Goal: Find specific page/section: Find specific page/section

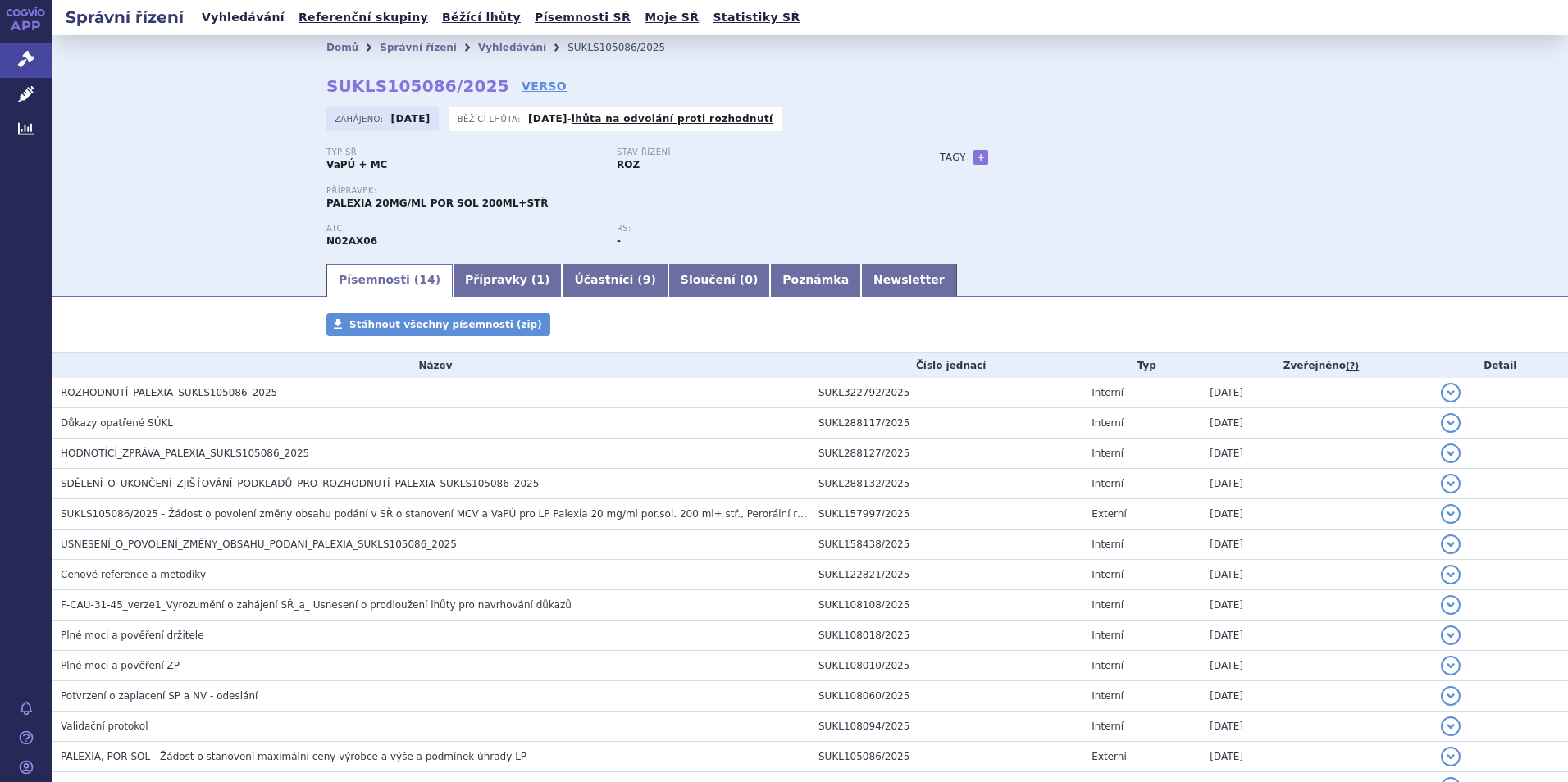
click at [222, 11] on link "Vyhledávání" at bounding box center [243, 17] width 93 height 22
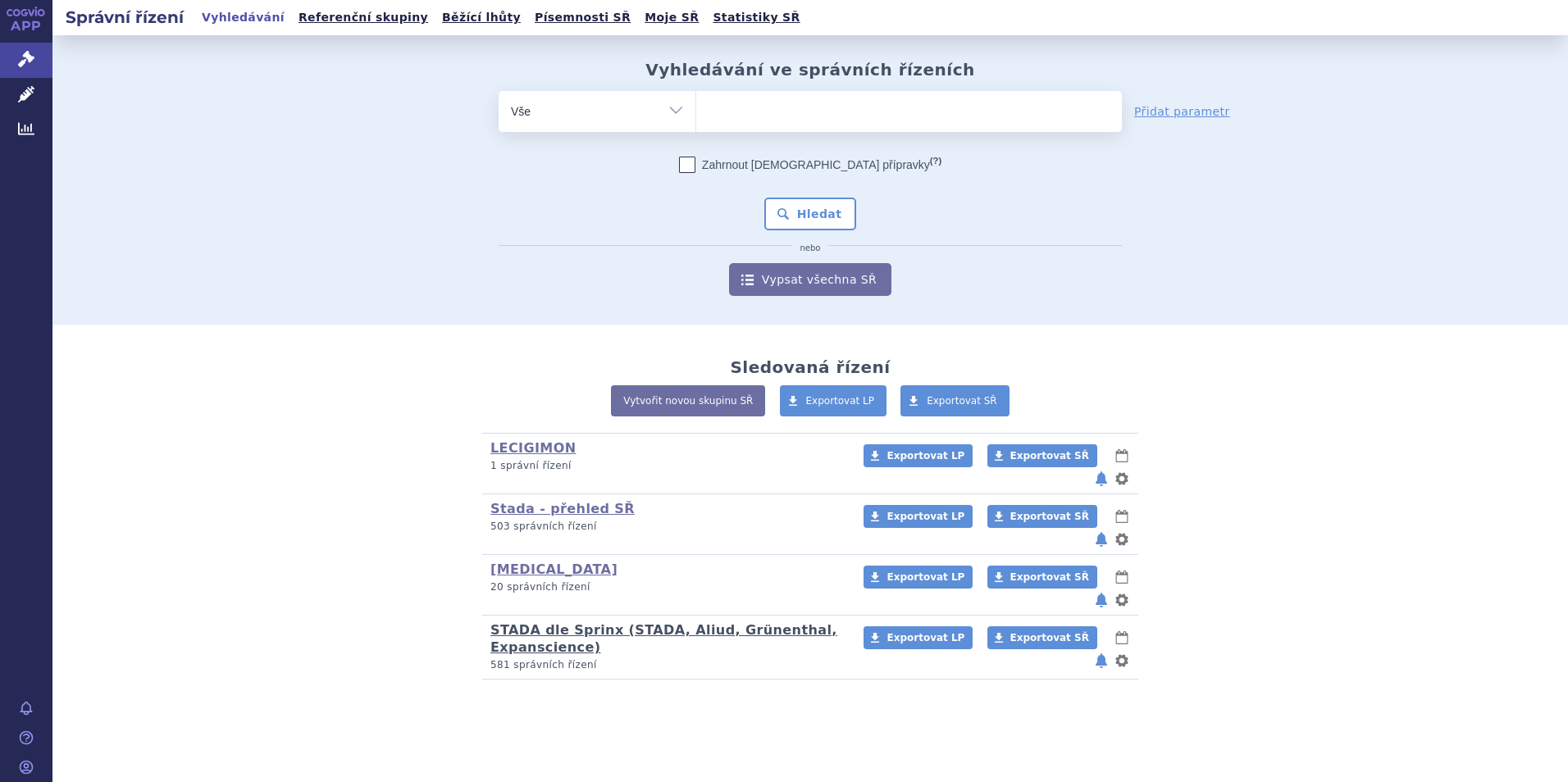
click at [537, 623] on link "STADA dle Sprinx (STADA, Aliud, Grünenthal, Expanscience)" at bounding box center [664, 639] width 347 height 33
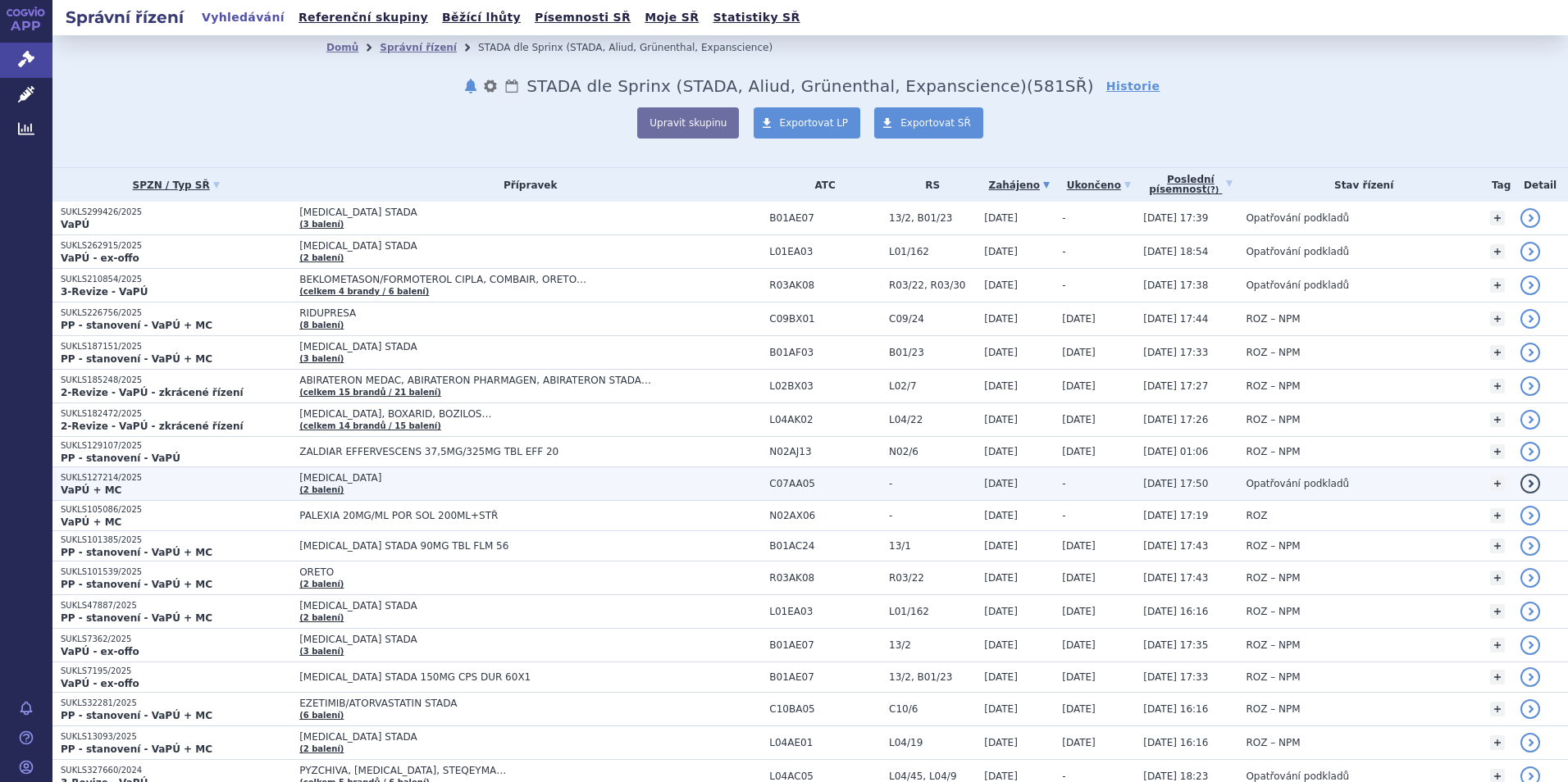
click at [328, 480] on span "PROPRANOLOL" at bounding box center [505, 478] width 410 height 11
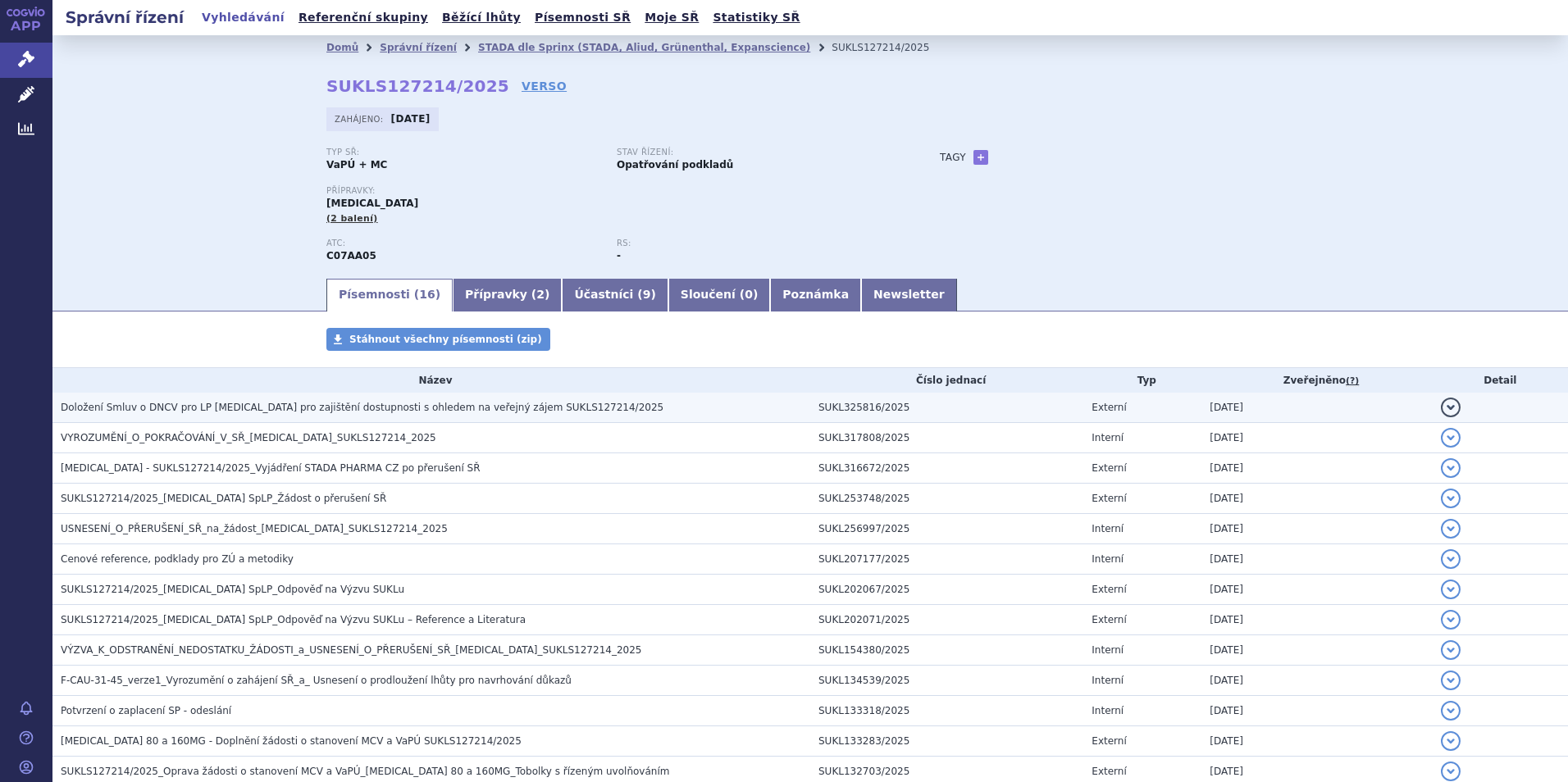
click at [476, 414] on span "Doložení Smluv o DNCV pro LP Propranolol pro zajištění dostupnosti s ohledem na…" at bounding box center [362, 408] width 603 height 11
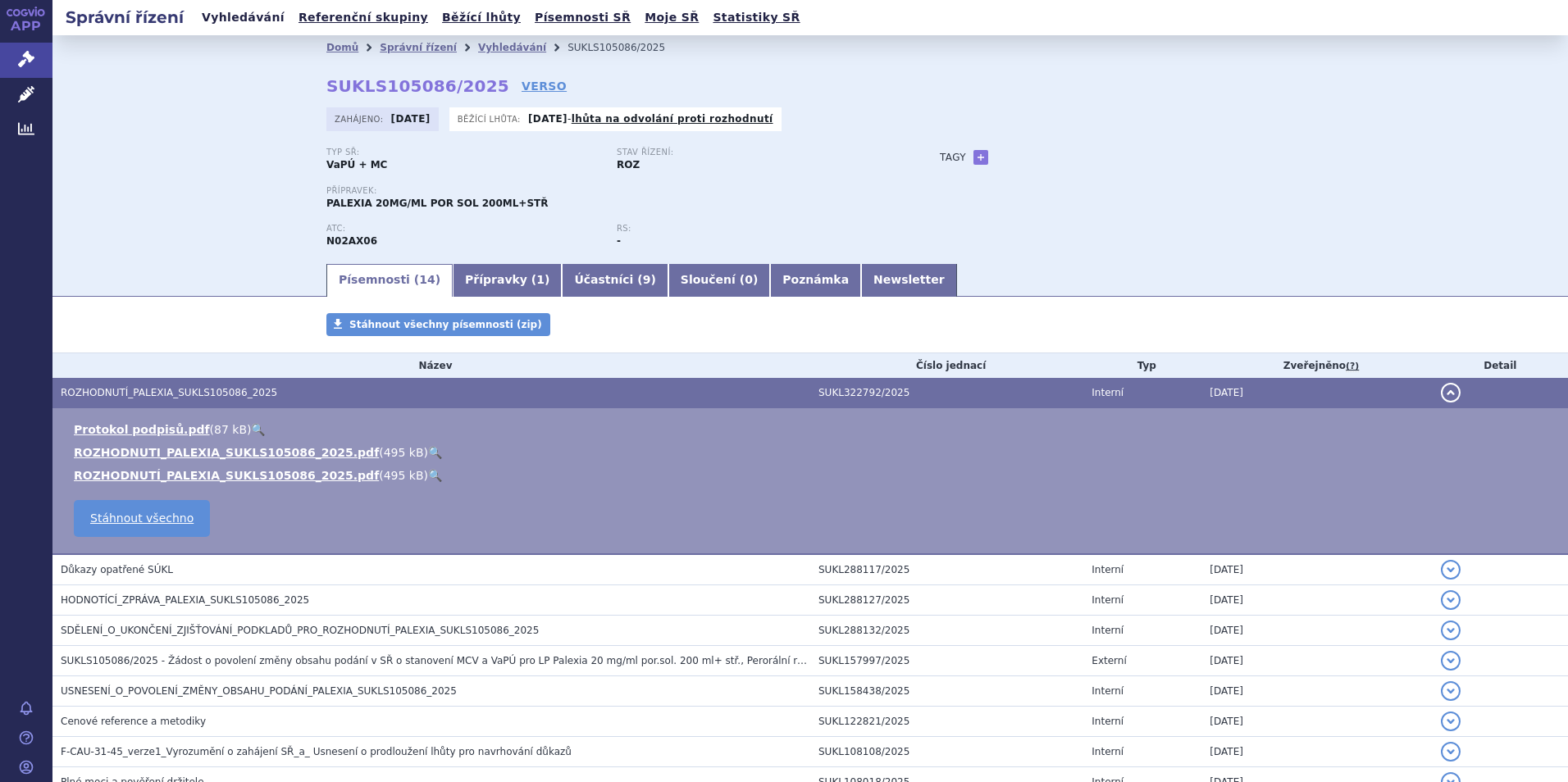
click at [240, 19] on link "Vyhledávání" at bounding box center [243, 17] width 93 height 22
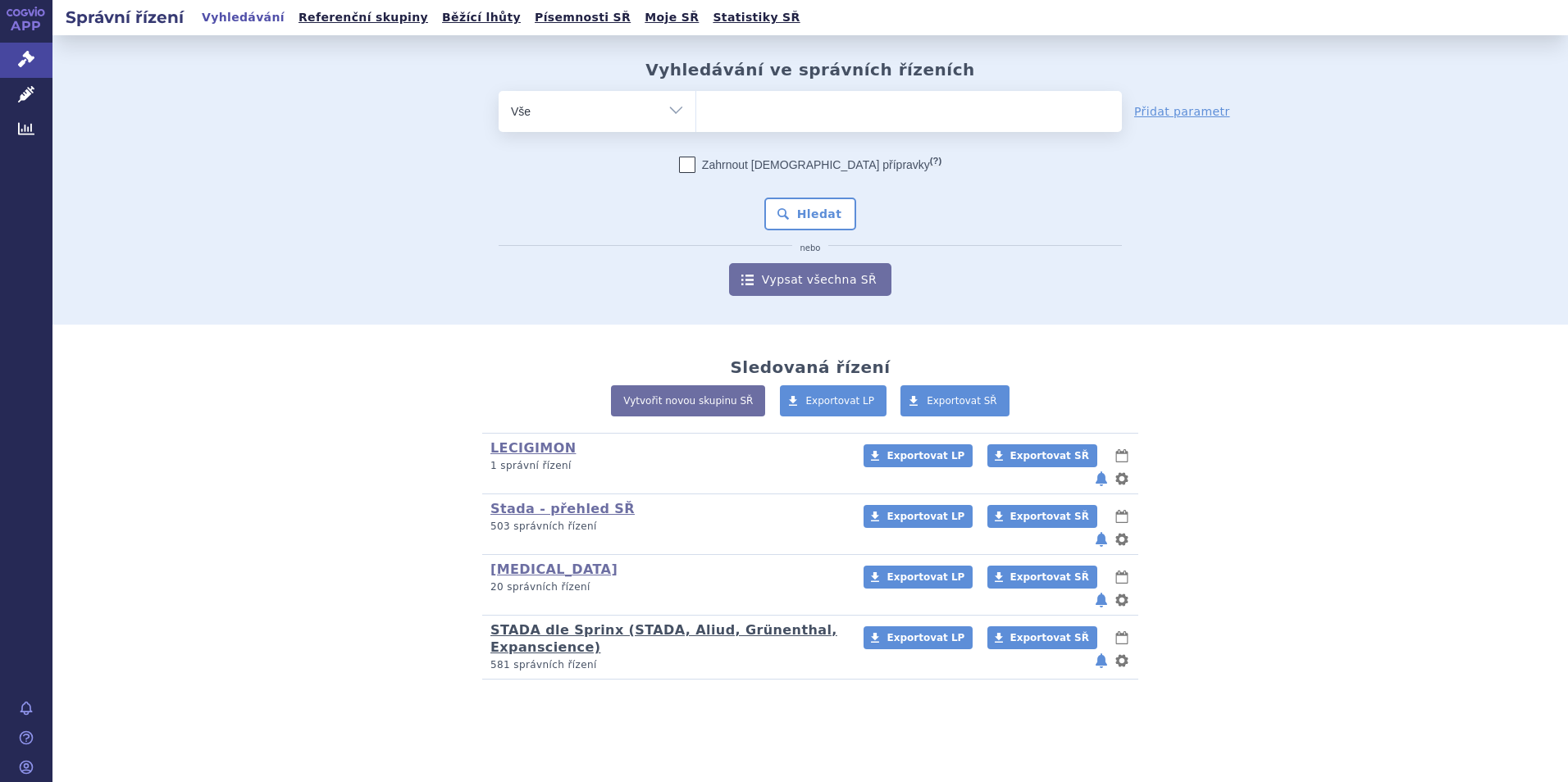
click at [527, 623] on link "STADA dle Sprinx (STADA, Aliud, Grünenthal, Expanscience)" at bounding box center [664, 639] width 347 height 33
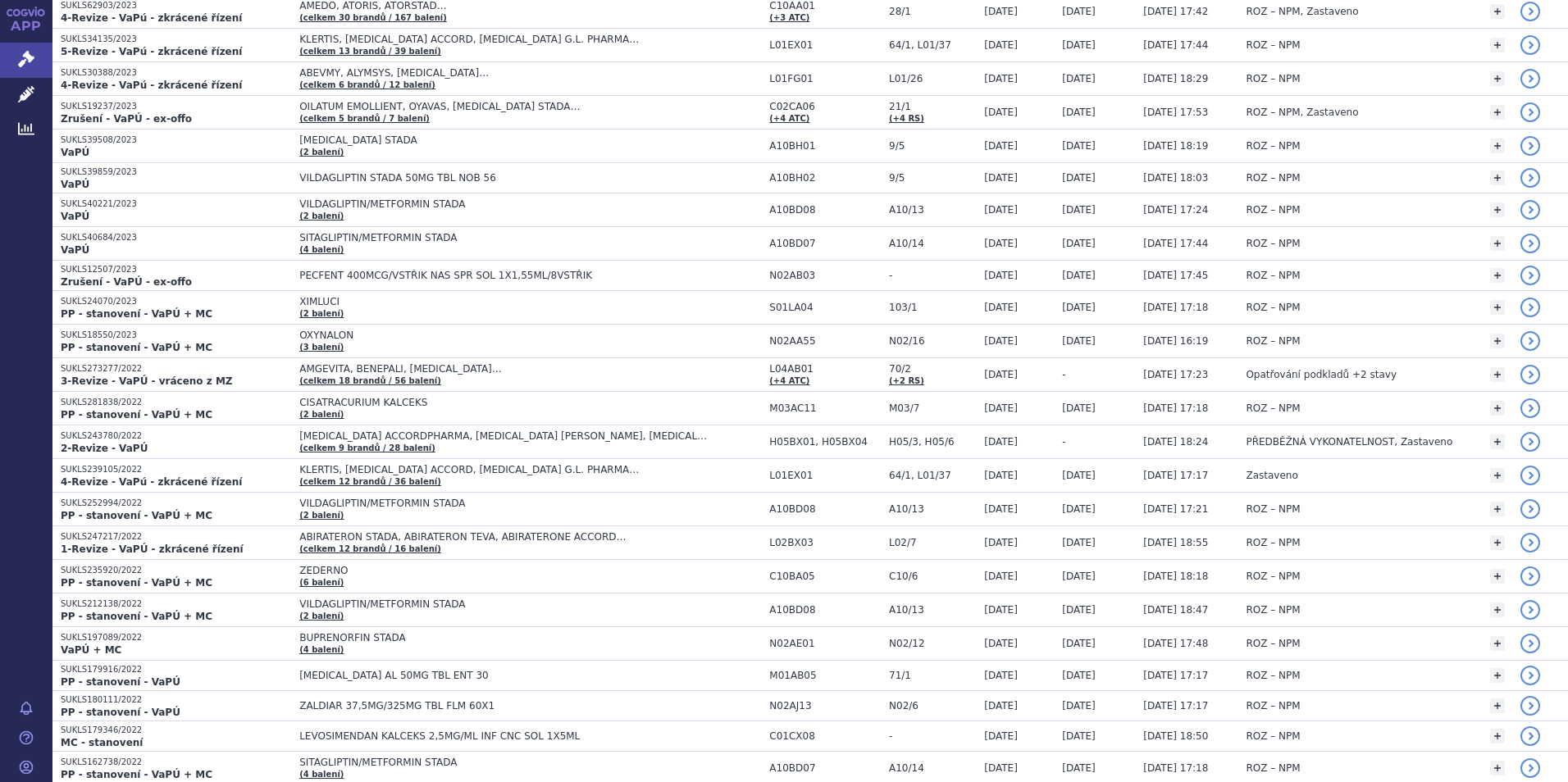
scroll to position [2296, 0]
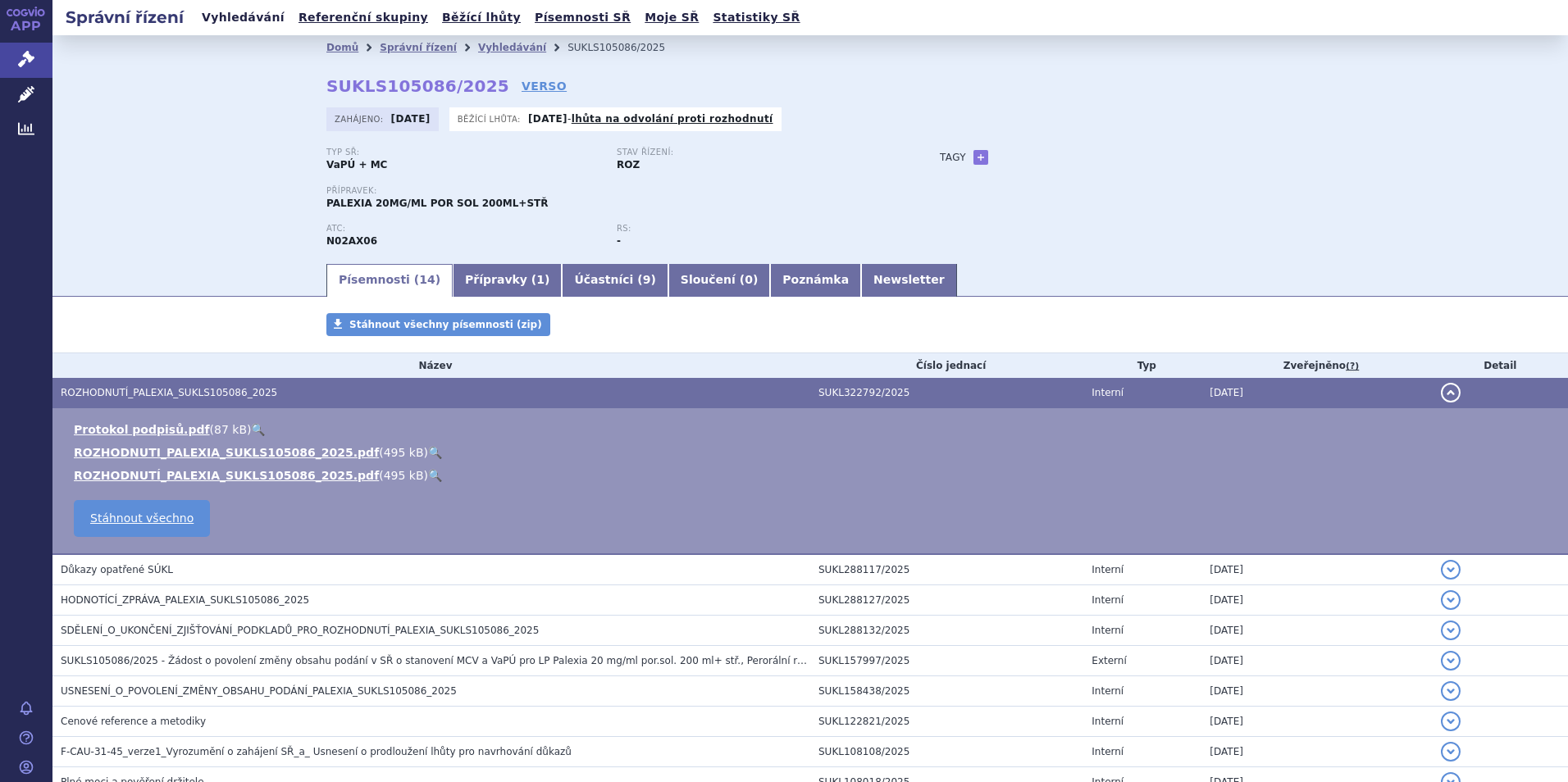
click at [234, 15] on link "Vyhledávání" at bounding box center [243, 17] width 93 height 22
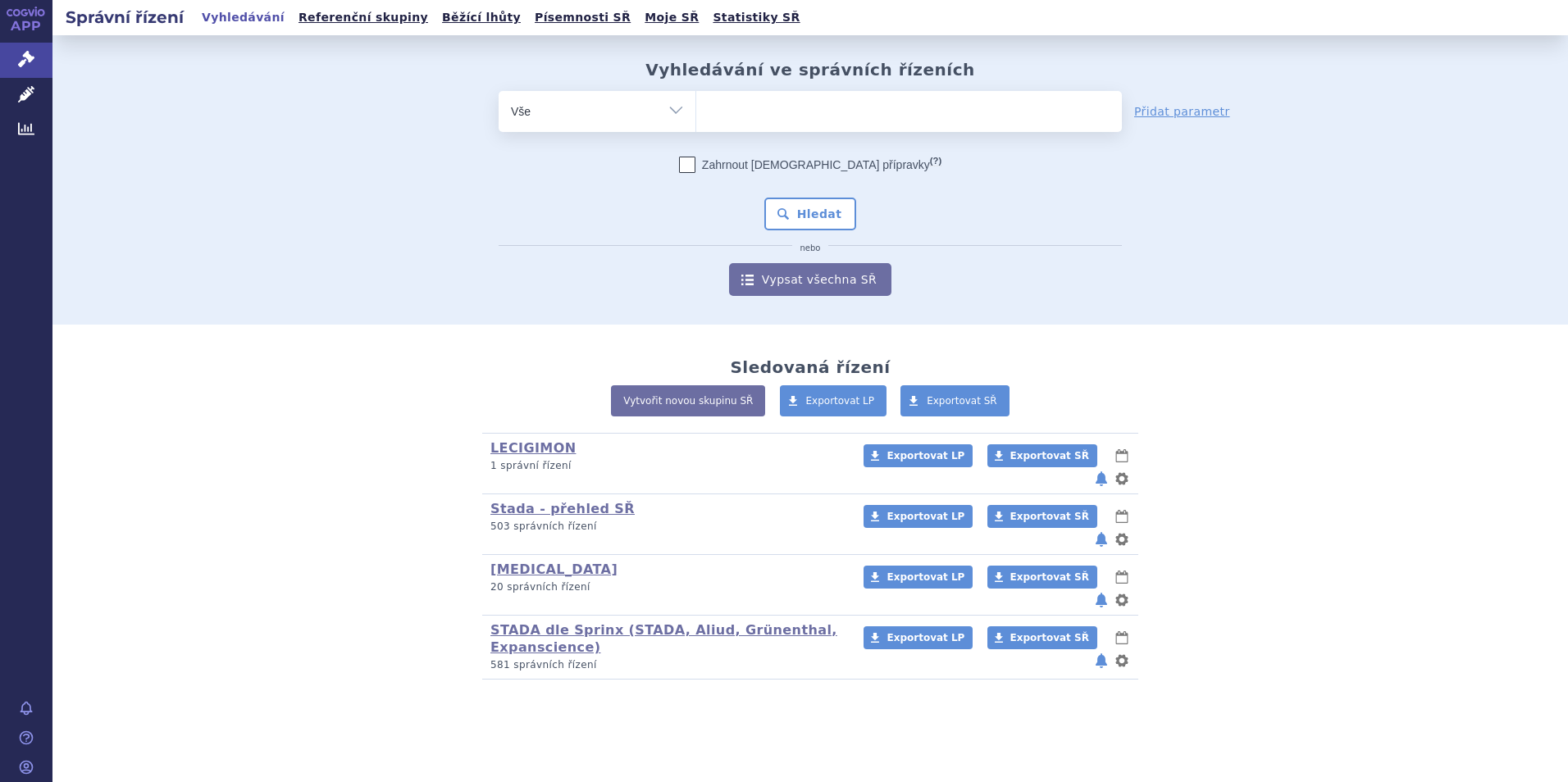
click at [741, 112] on ul at bounding box center [908, 108] width 426 height 34
click at [696, 112] on select at bounding box center [695, 111] width 1 height 41
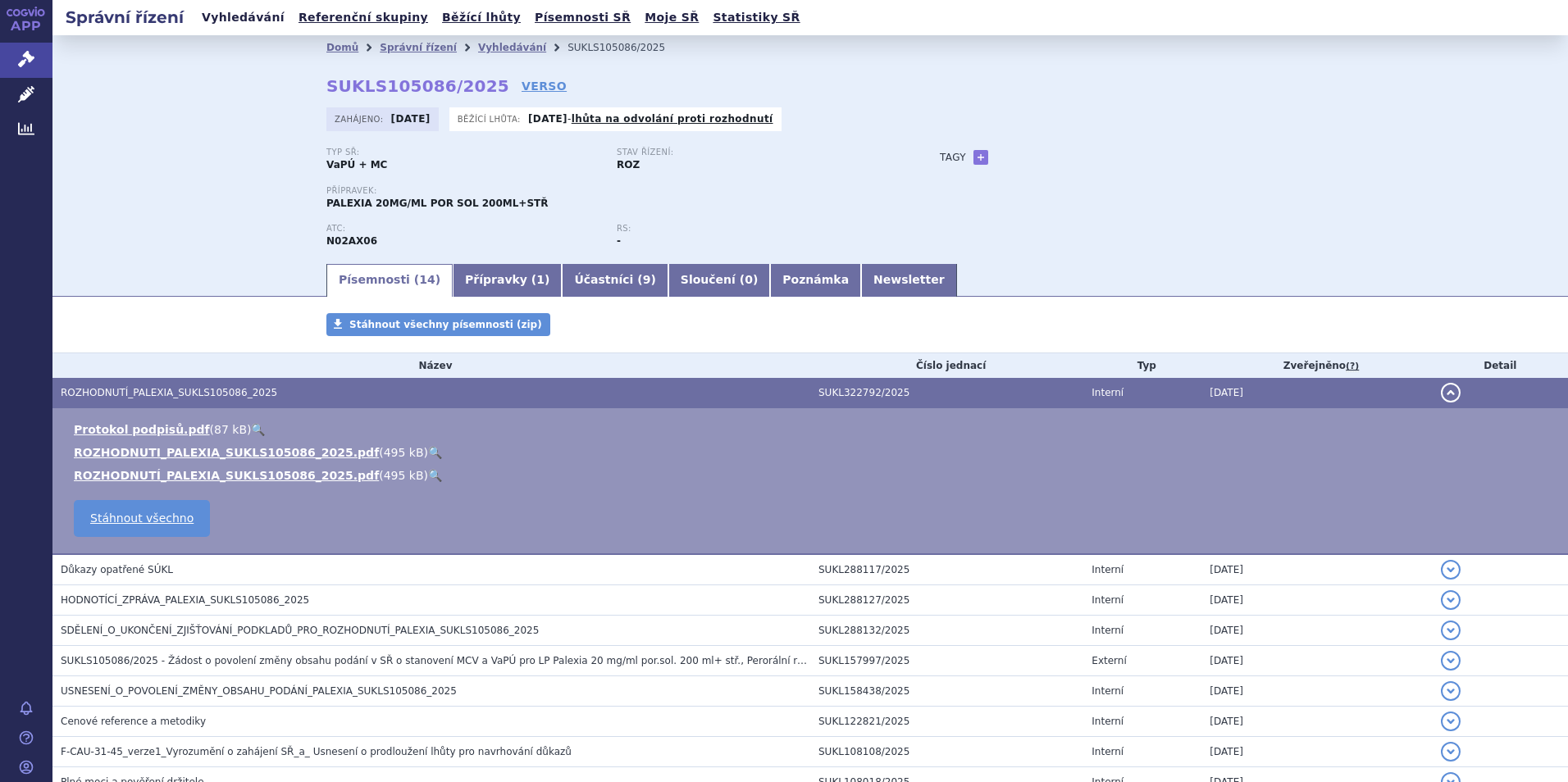
click at [232, 21] on link "Vyhledávání" at bounding box center [243, 17] width 93 height 22
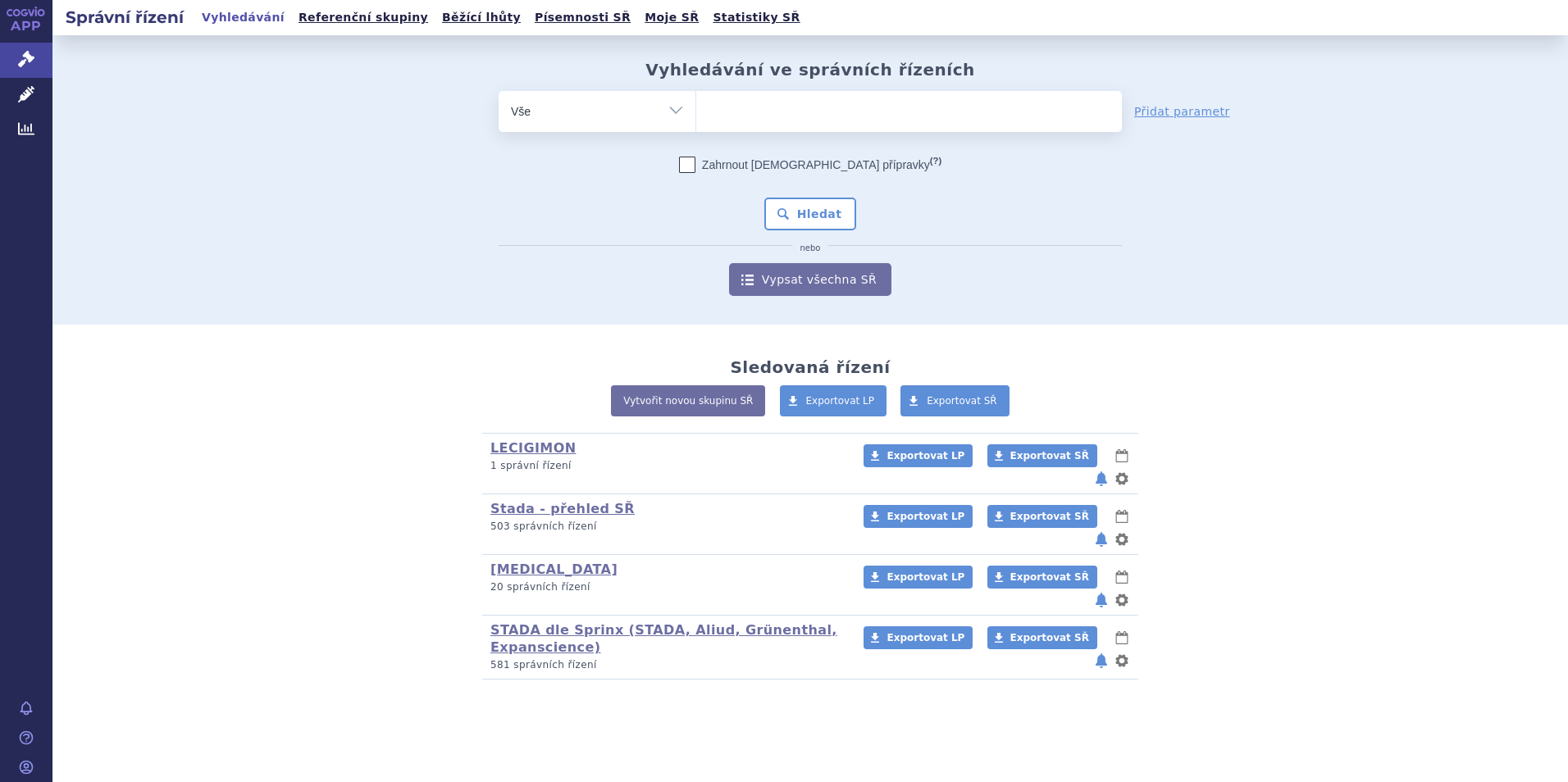
click at [726, 108] on ul at bounding box center [908, 108] width 426 height 34
click at [696, 108] on select at bounding box center [695, 111] width 1 height 41
click at [640, 18] on link "Moje SŘ" at bounding box center [672, 17] width 64 height 22
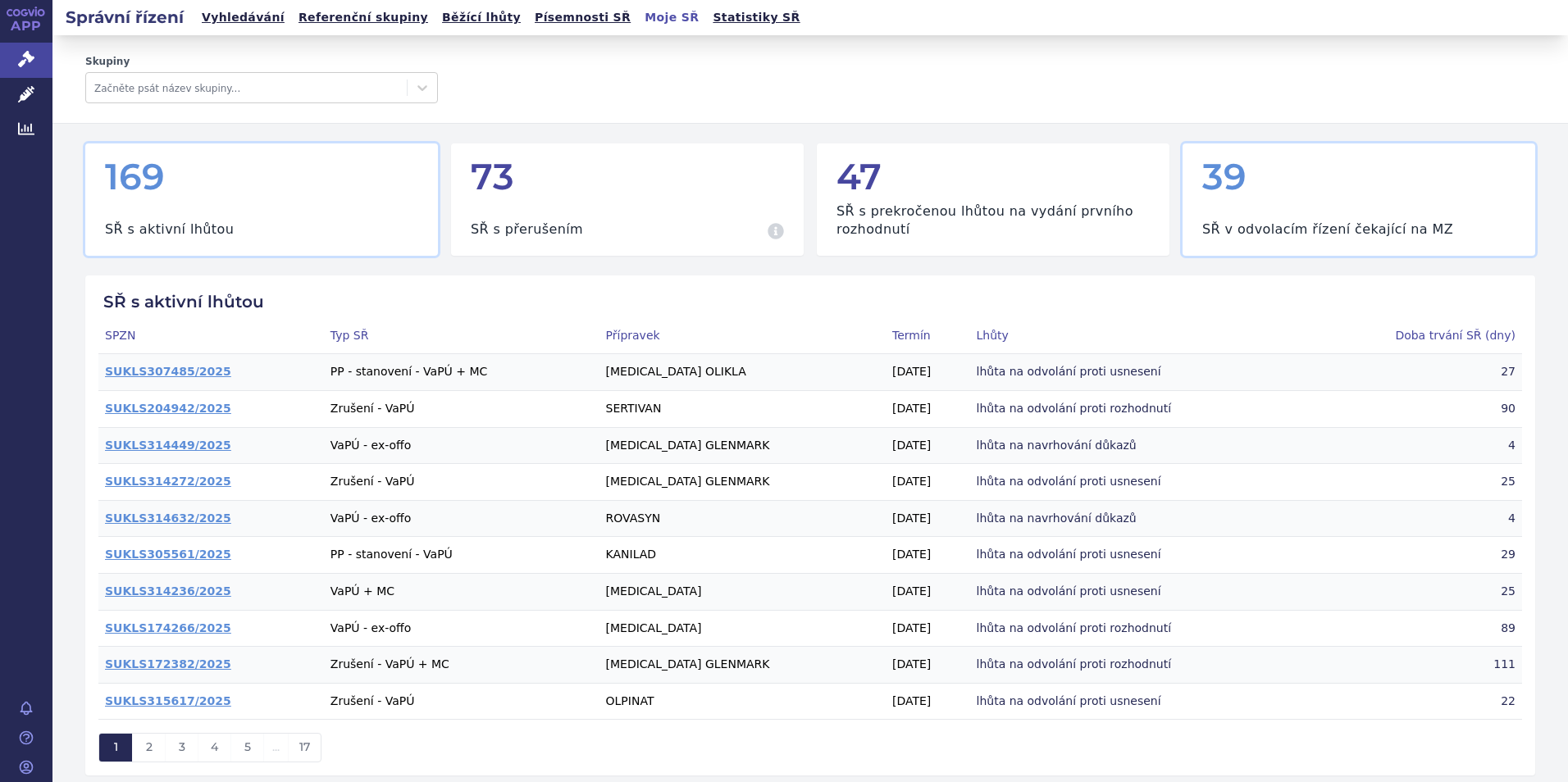
click at [1289, 223] on h3 "SŘ v odvolacím řízení čekající na MZ" at bounding box center [1328, 230] width 251 height 18
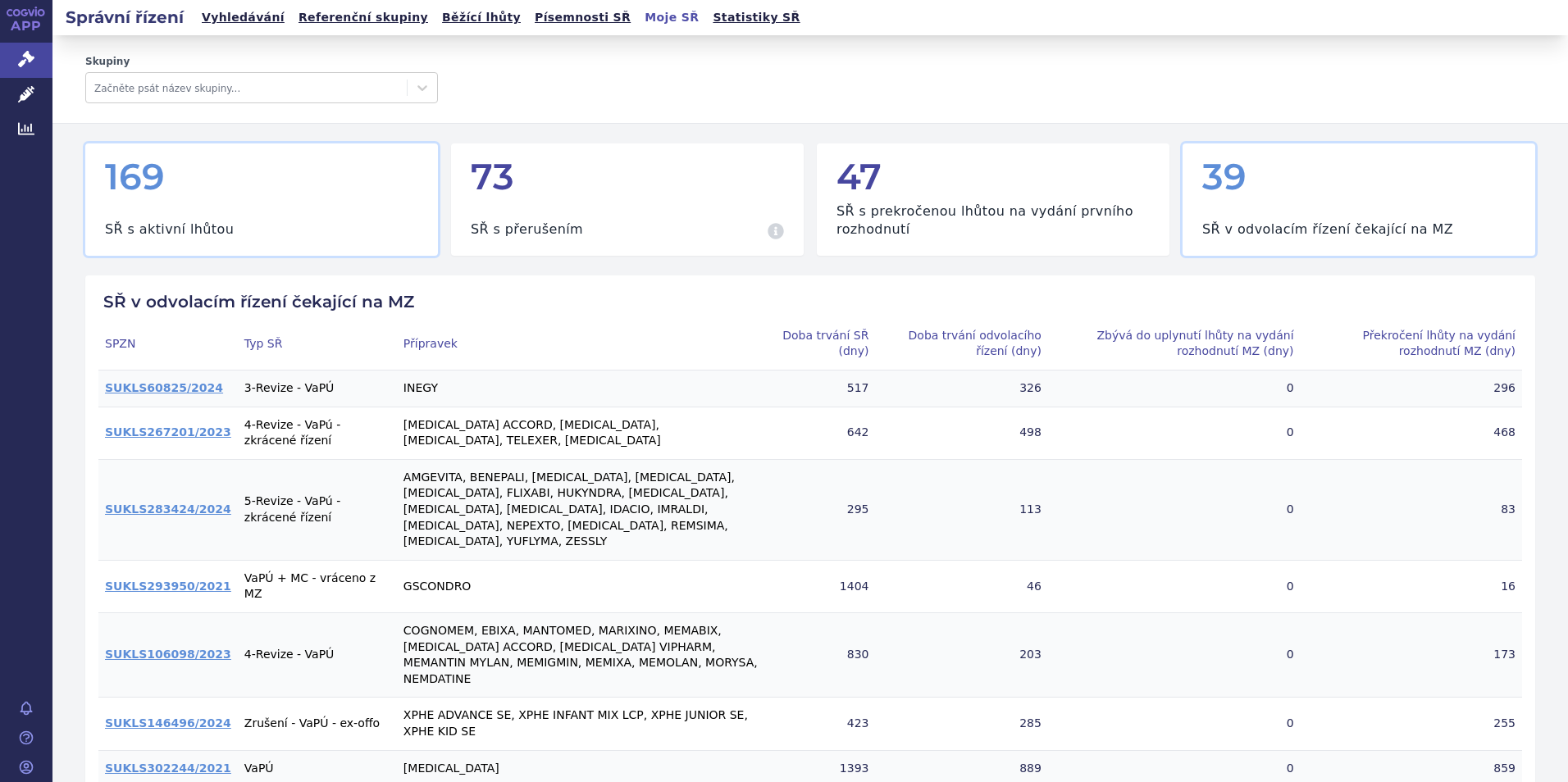
click at [149, 172] on div "169" at bounding box center [262, 176] width 313 height 39
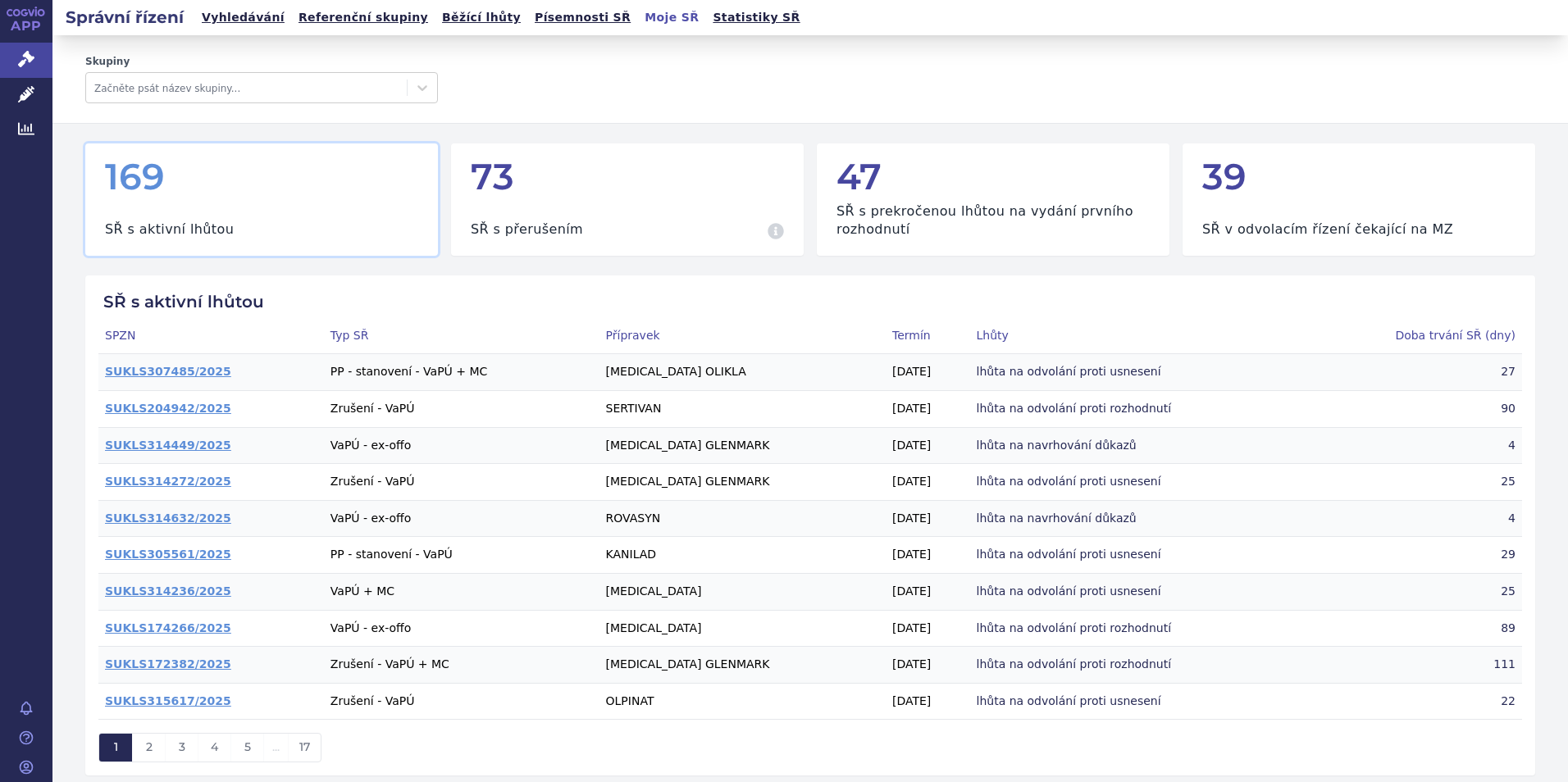
click at [228, 20] on link "Vyhledávání" at bounding box center [243, 17] width 93 height 22
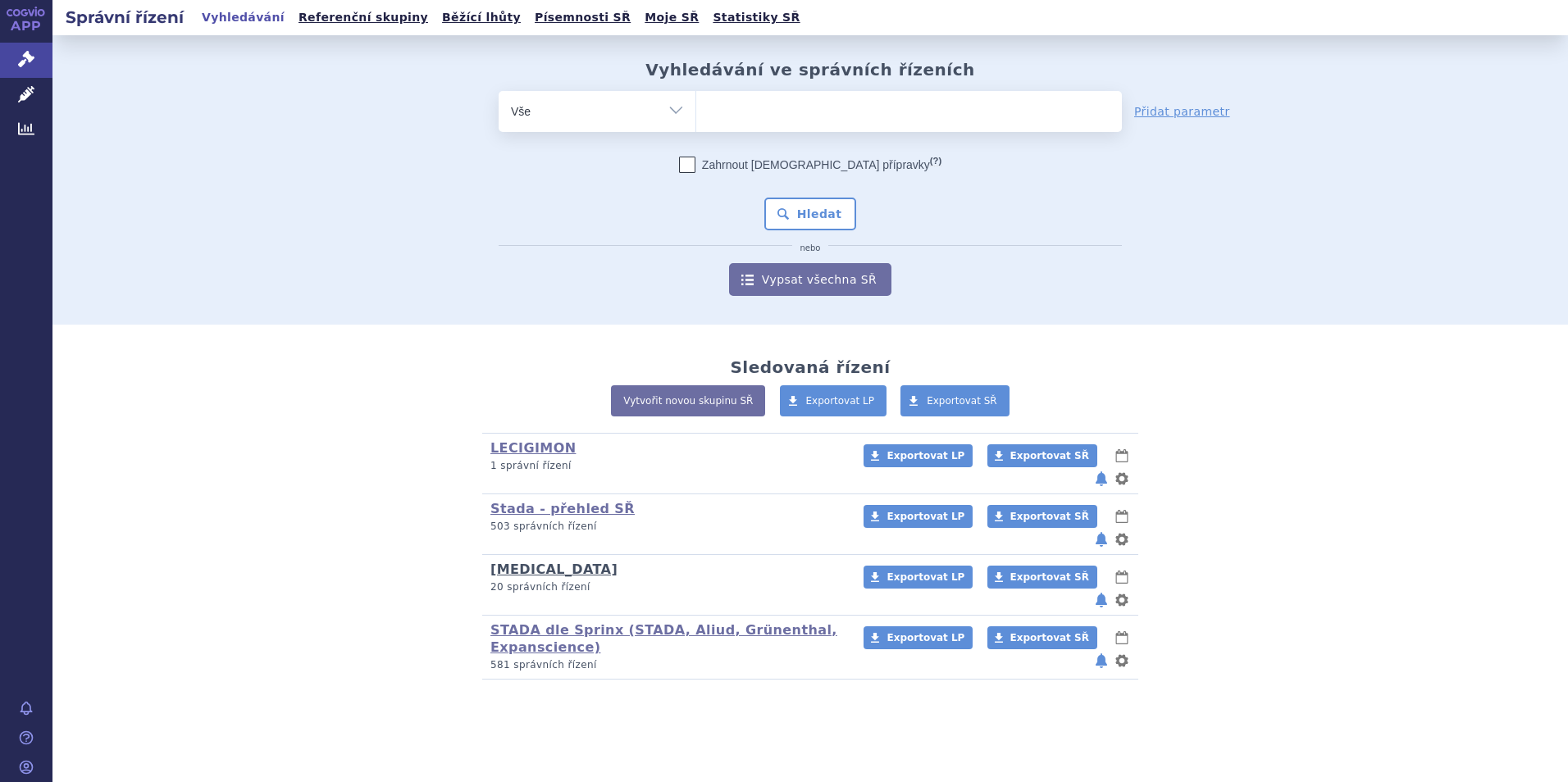
click at [533, 562] on link "[MEDICAL_DATA]" at bounding box center [554, 569] width 127 height 16
